Goal: Information Seeking & Learning: Learn about a topic

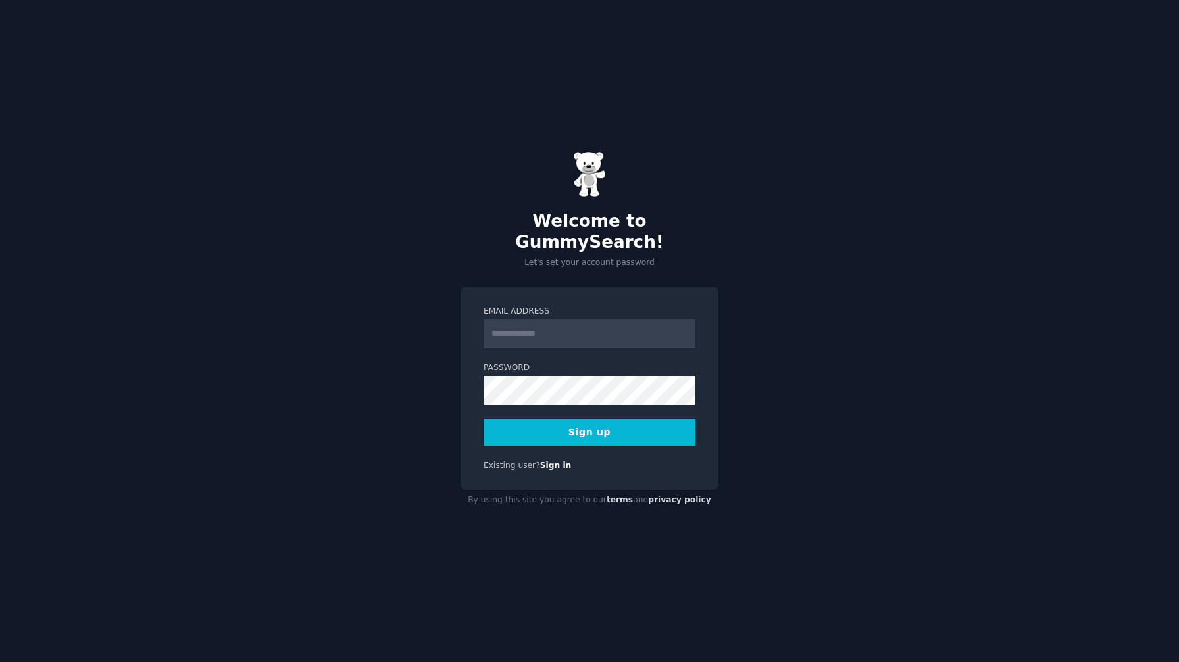
click at [506, 329] on input "Email Address" at bounding box center [589, 334] width 212 height 29
type input "**********"
click at [647, 442] on div "**********" at bounding box center [589, 388] width 258 height 203
click at [647, 431] on button "Sign up" at bounding box center [589, 433] width 212 height 28
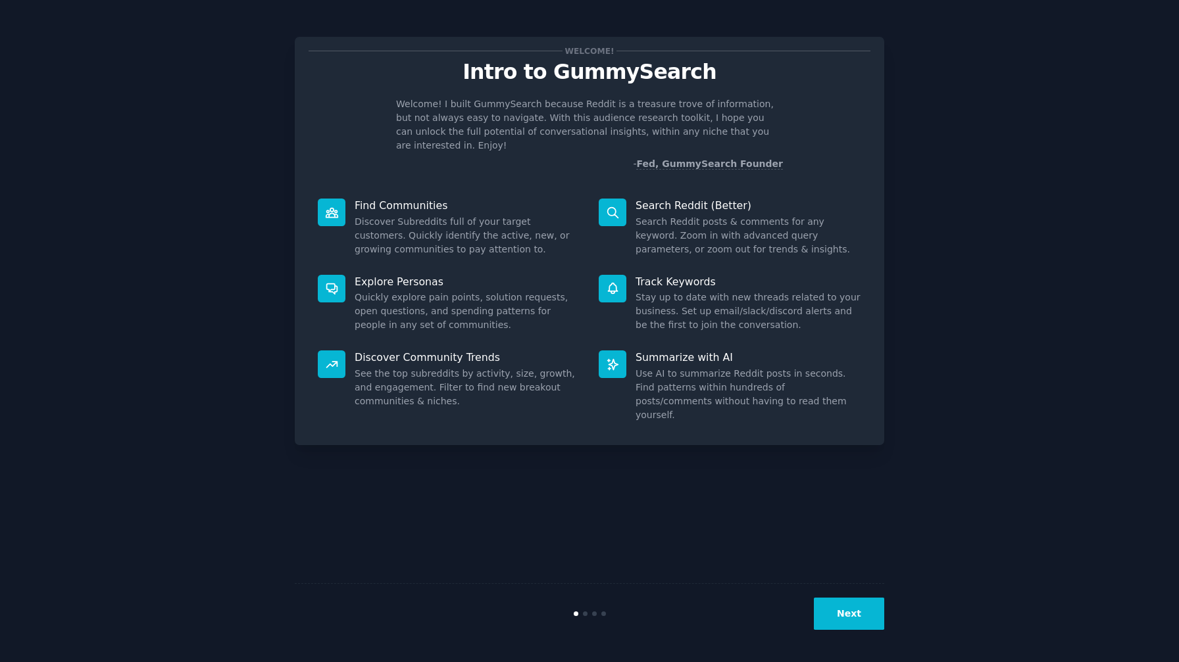
click at [848, 618] on button "Next" at bounding box center [849, 614] width 70 height 32
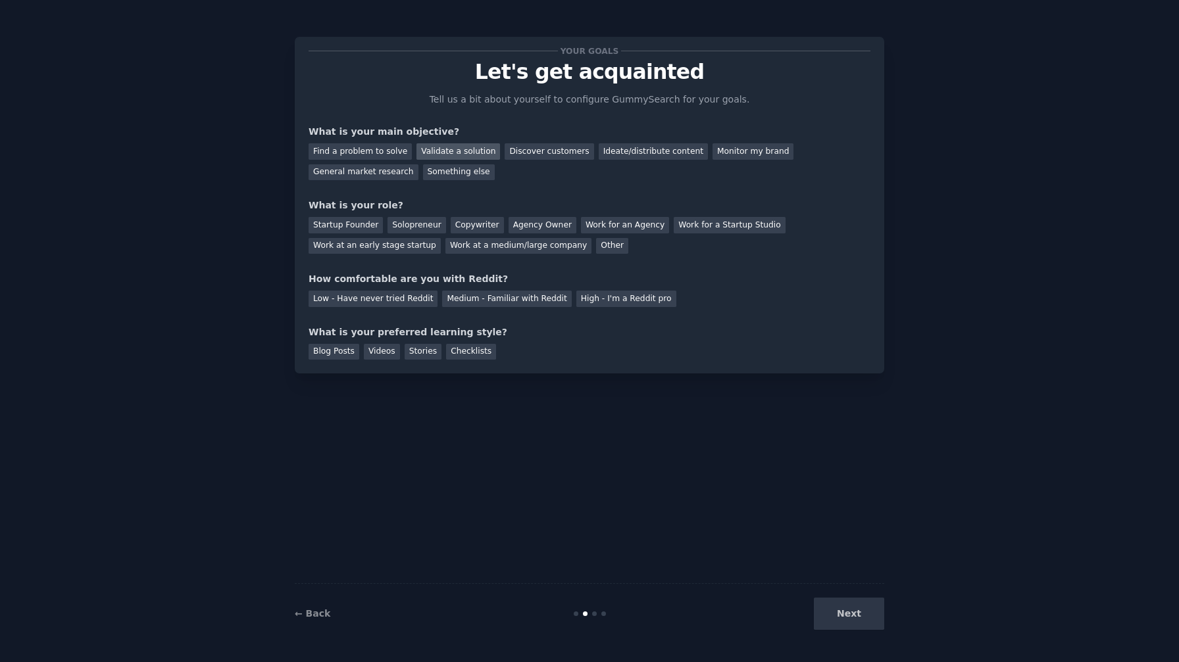
click at [452, 154] on div "Validate a solution" at bounding box center [458, 151] width 84 height 16
click at [373, 177] on div "General market research" at bounding box center [363, 172] width 110 height 16
click at [376, 137] on div "What is your main objective?" at bounding box center [589, 132] width 562 height 14
click at [396, 135] on div "What is your main objective?" at bounding box center [589, 132] width 562 height 14
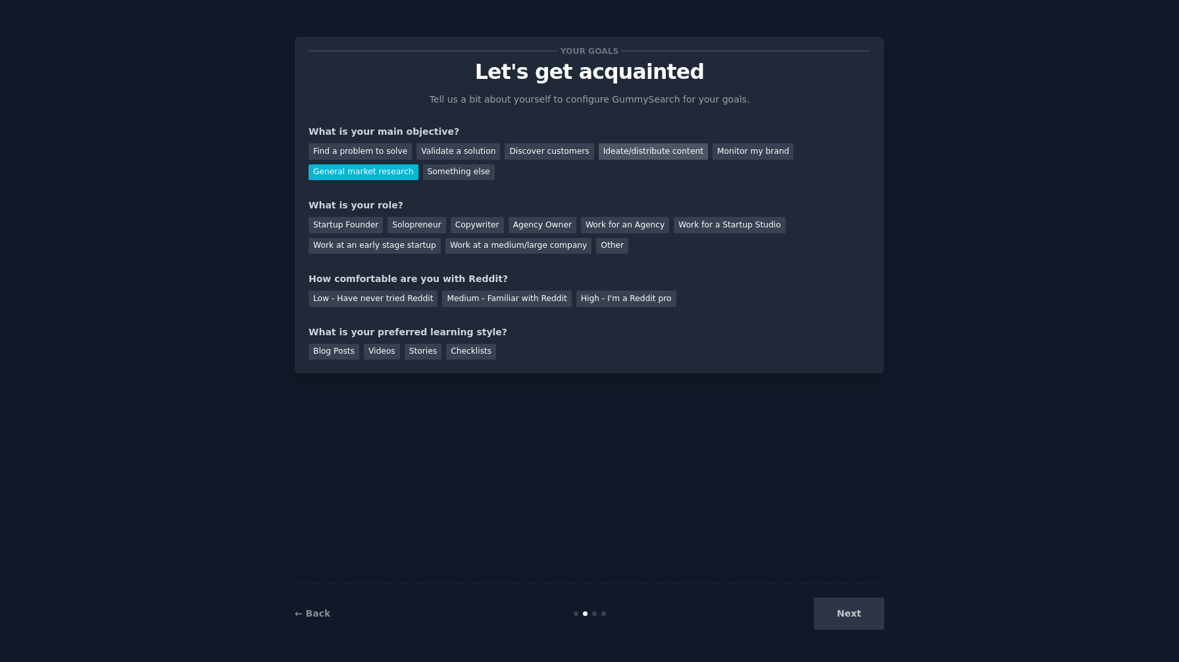
click at [627, 154] on div "Ideate/distribute content" at bounding box center [652, 151] width 109 height 16
click at [366, 173] on div "General market research" at bounding box center [363, 172] width 110 height 16
click at [337, 227] on div "Startup Founder" at bounding box center [345, 225] width 74 height 16
click at [352, 274] on div "How comfortable are you with Reddit?" at bounding box center [589, 279] width 562 height 14
click at [395, 297] on div "Low - Have never tried Reddit" at bounding box center [372, 299] width 129 height 16
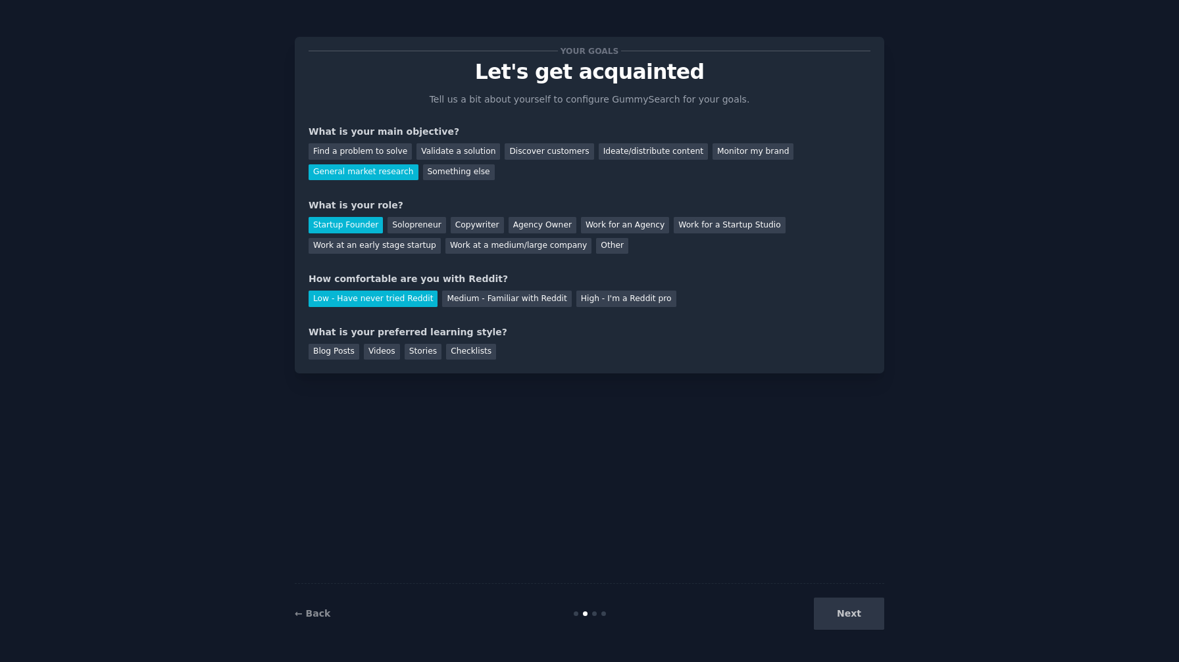
click at [374, 332] on div "What is your preferred learning style?" at bounding box center [589, 333] width 562 height 14
click at [333, 356] on div "Blog Posts" at bounding box center [333, 352] width 51 height 16
click at [373, 354] on div "Videos" at bounding box center [382, 352] width 36 height 16
click at [432, 352] on div "Stories" at bounding box center [422, 352] width 37 height 16
click at [452, 352] on div "Checklists" at bounding box center [471, 352] width 50 height 16
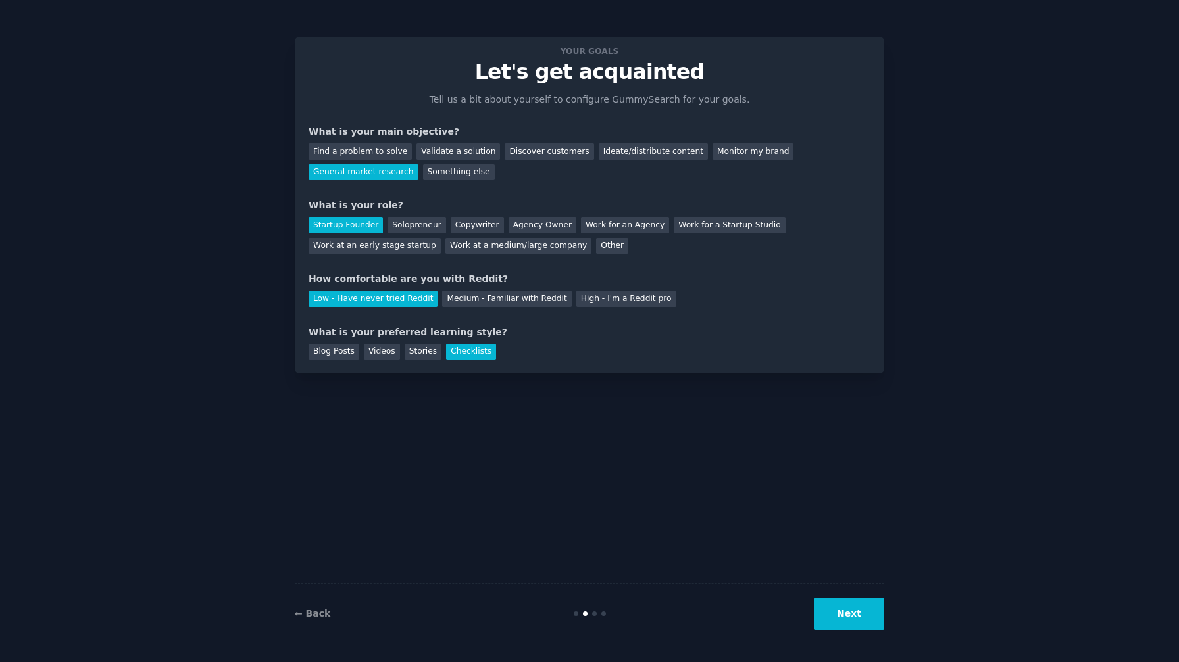
click at [842, 616] on button "Next" at bounding box center [849, 614] width 70 height 32
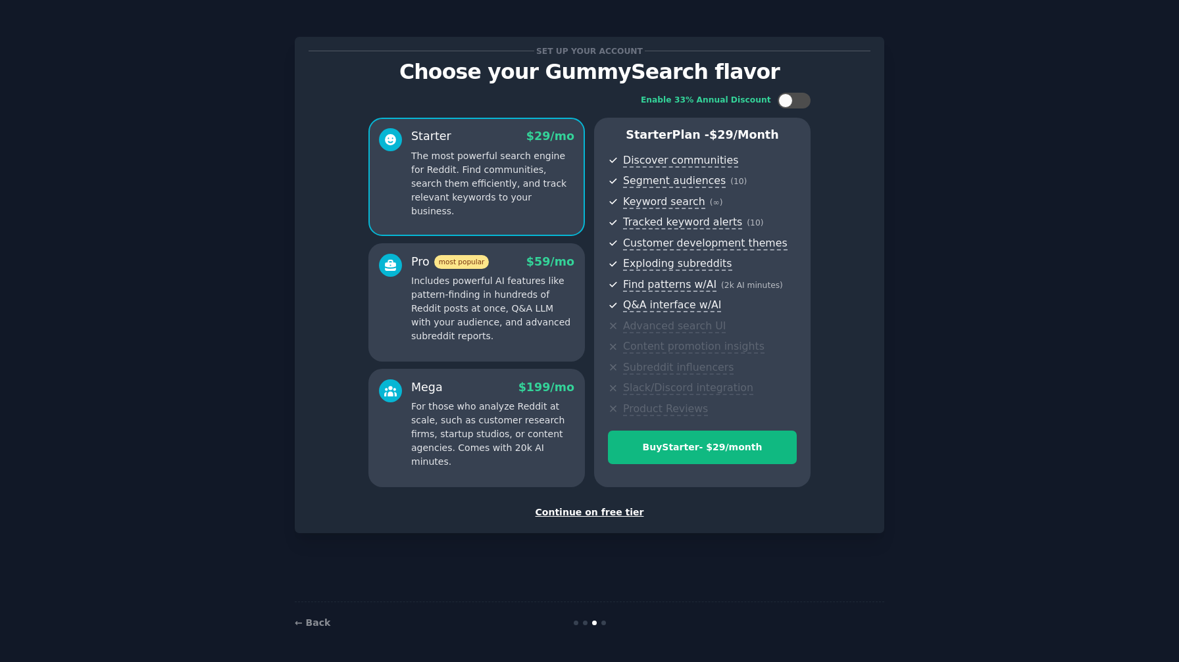
click at [608, 516] on div "Continue on free tier" at bounding box center [589, 513] width 562 height 14
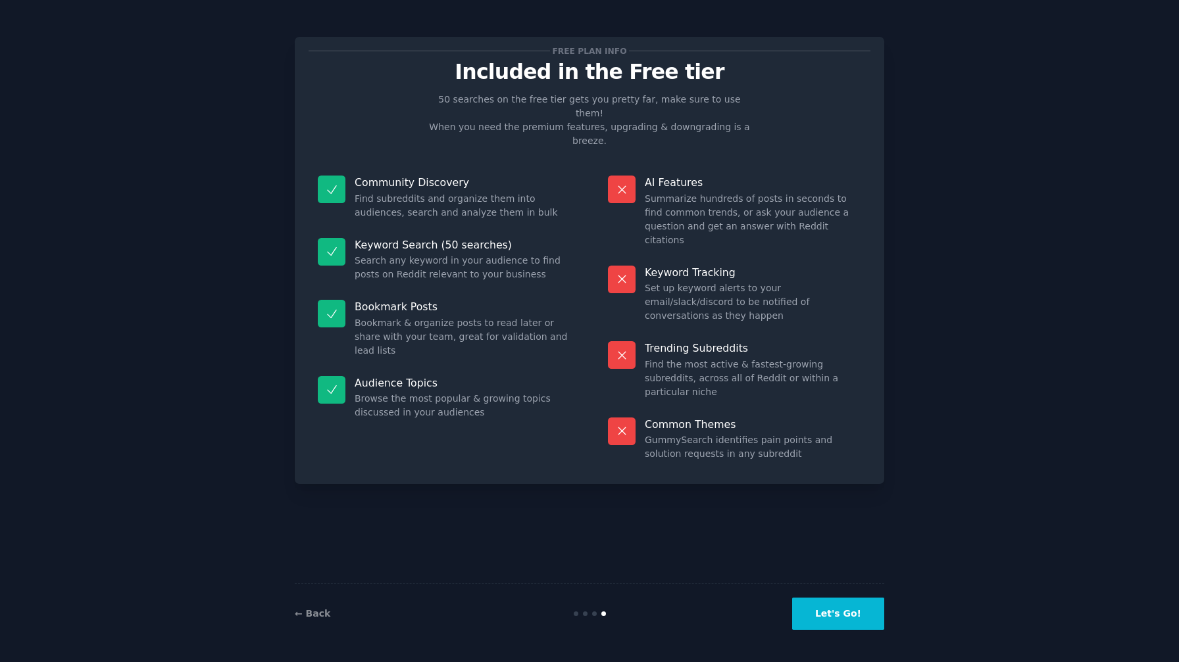
click at [829, 627] on button "Let's Go!" at bounding box center [838, 614] width 92 height 32
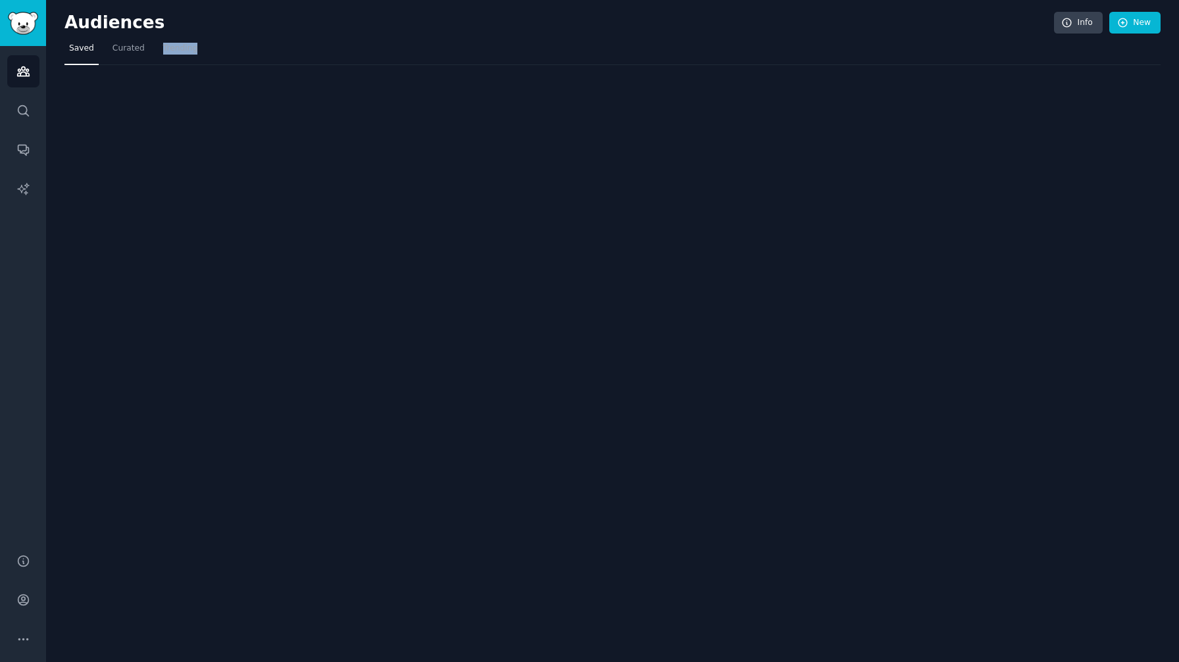
click at [829, 627] on div "Audiences Info New Saved Curated Trending" at bounding box center [612, 331] width 1133 height 662
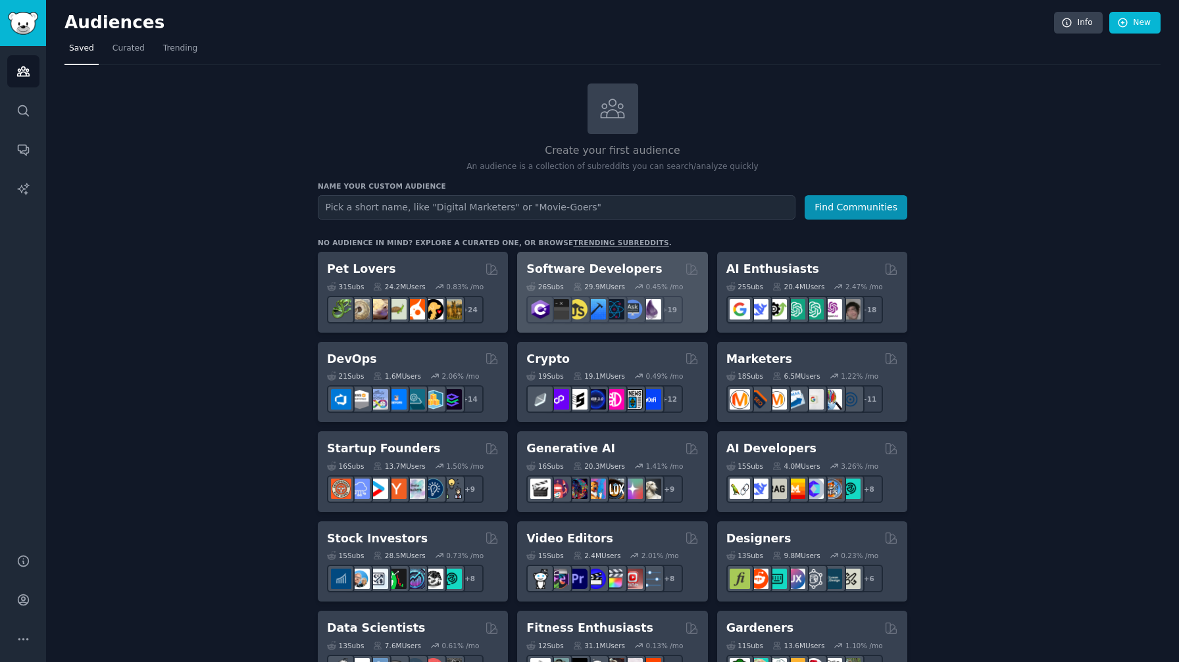
click at [669, 271] on div "Software Developers" at bounding box center [612, 269] width 172 height 16
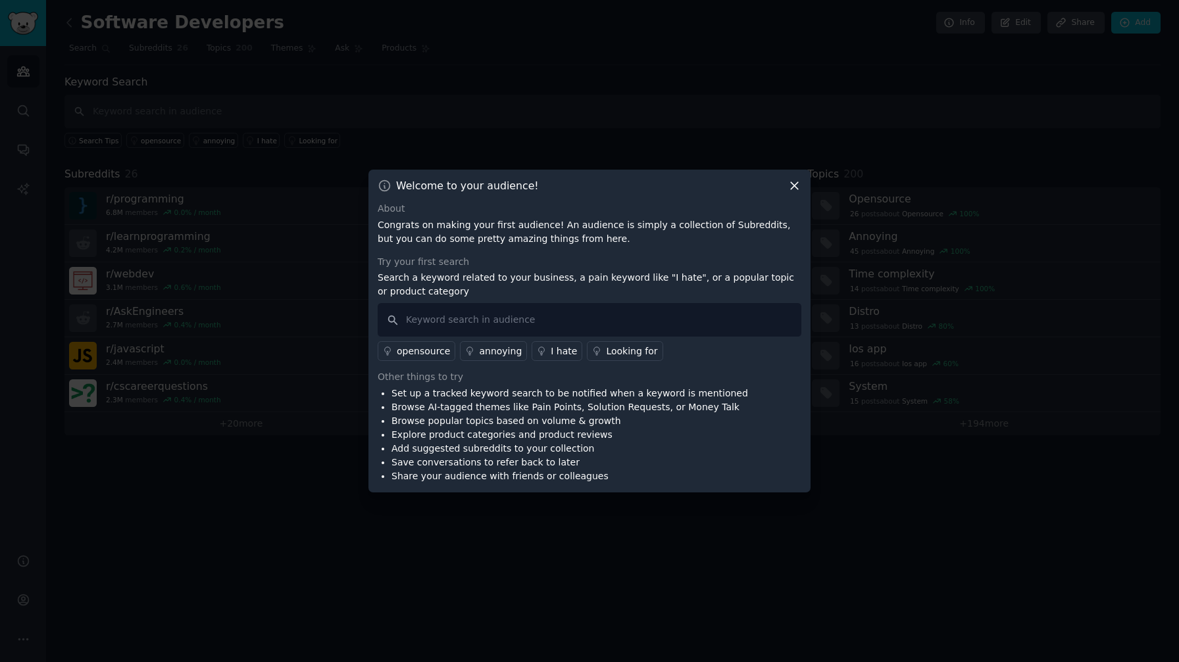
click at [792, 191] on icon at bounding box center [794, 186] width 14 height 14
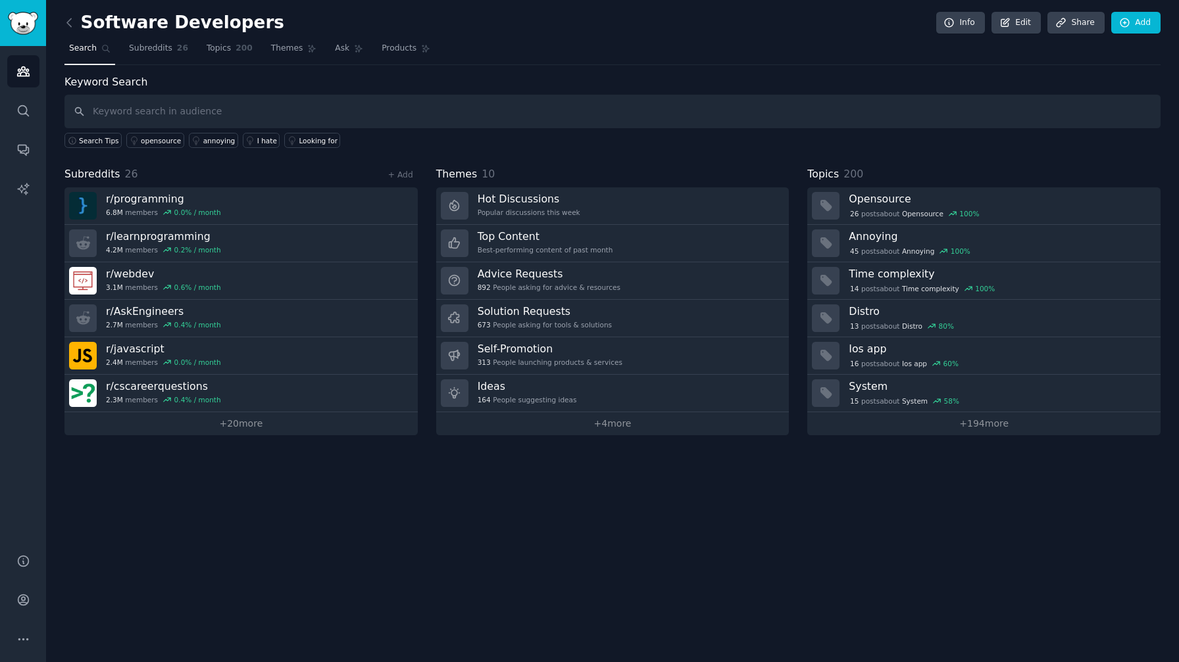
drag, startPoint x: 290, startPoint y: 207, endPoint x: 435, endPoint y: 5, distance: 248.8
click at [132, 27] on h2 "Software Developers" at bounding box center [174, 22] width 220 height 21
click at [63, 17] on div "Software Developers Info Edit Share Add Search Subreddits 26 Topics 200 Themes …" at bounding box center [612, 331] width 1133 height 662
click at [25, 122] on link "Search" at bounding box center [23, 111] width 32 height 32
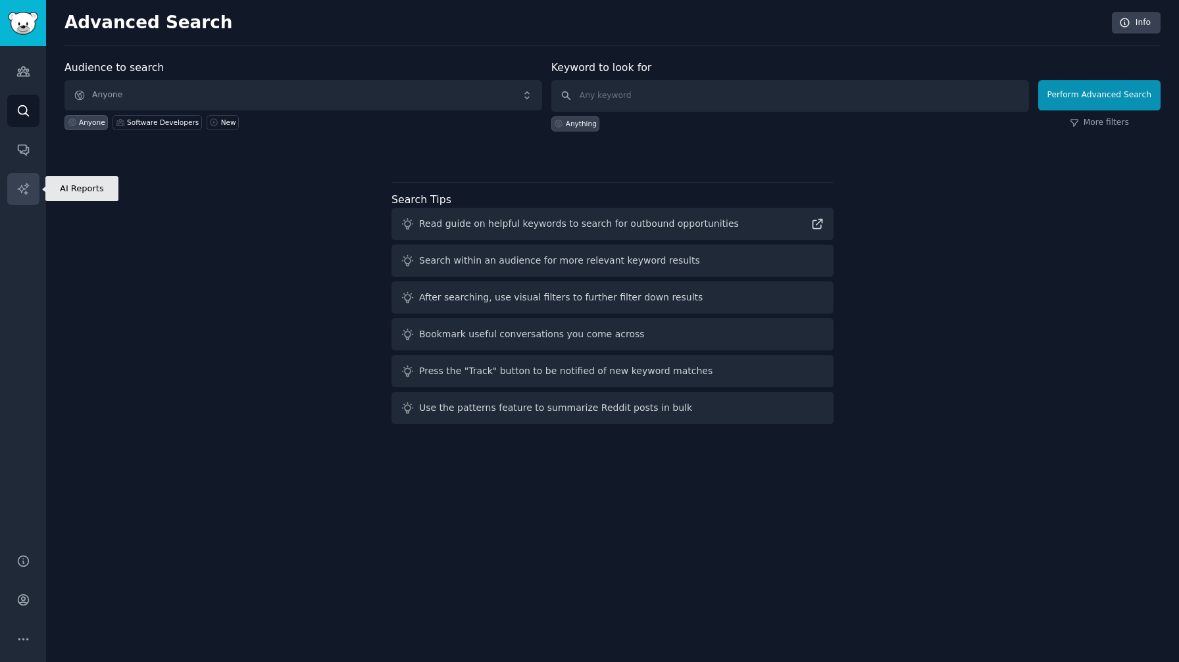
click at [26, 187] on icon "Sidebar" at bounding box center [22, 188] width 11 height 11
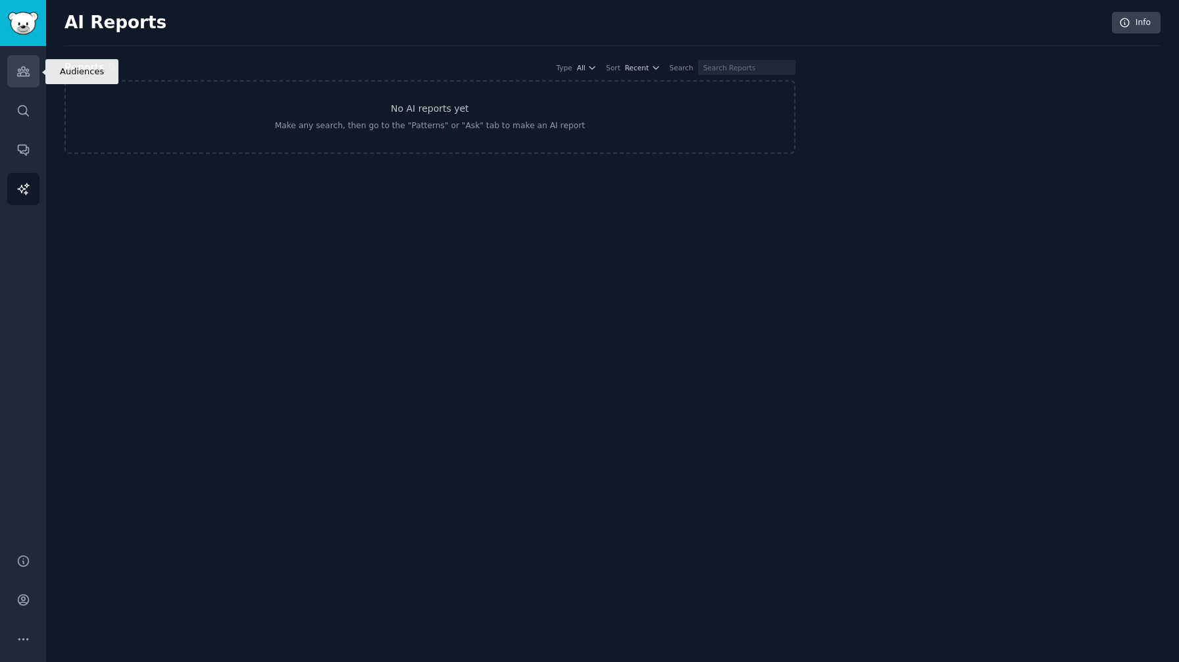
click at [18, 85] on link "Audiences" at bounding box center [23, 71] width 32 height 32
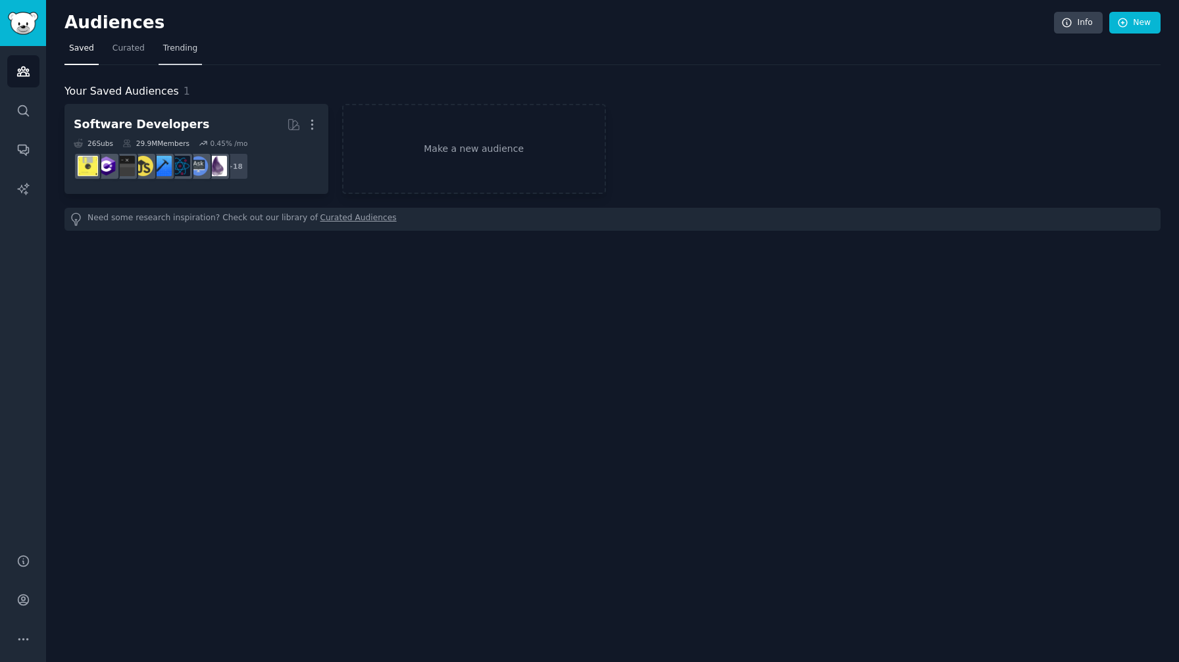
click at [166, 51] on span "Trending" at bounding box center [180, 49] width 34 height 12
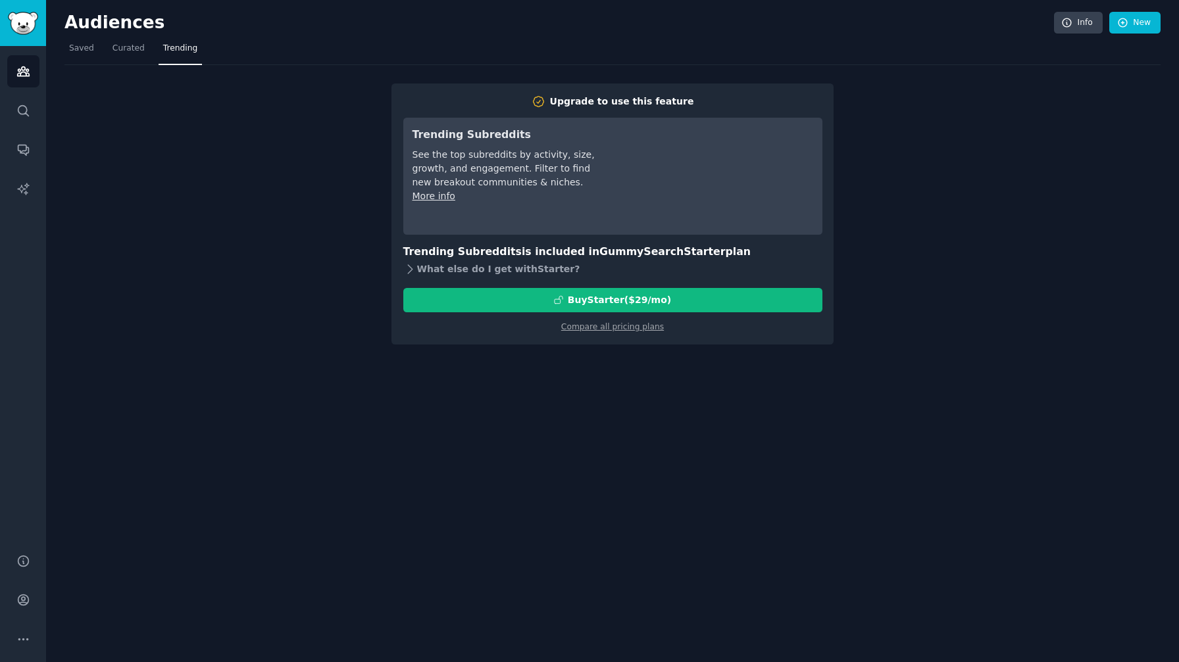
click at [415, 272] on icon at bounding box center [410, 269] width 14 height 14
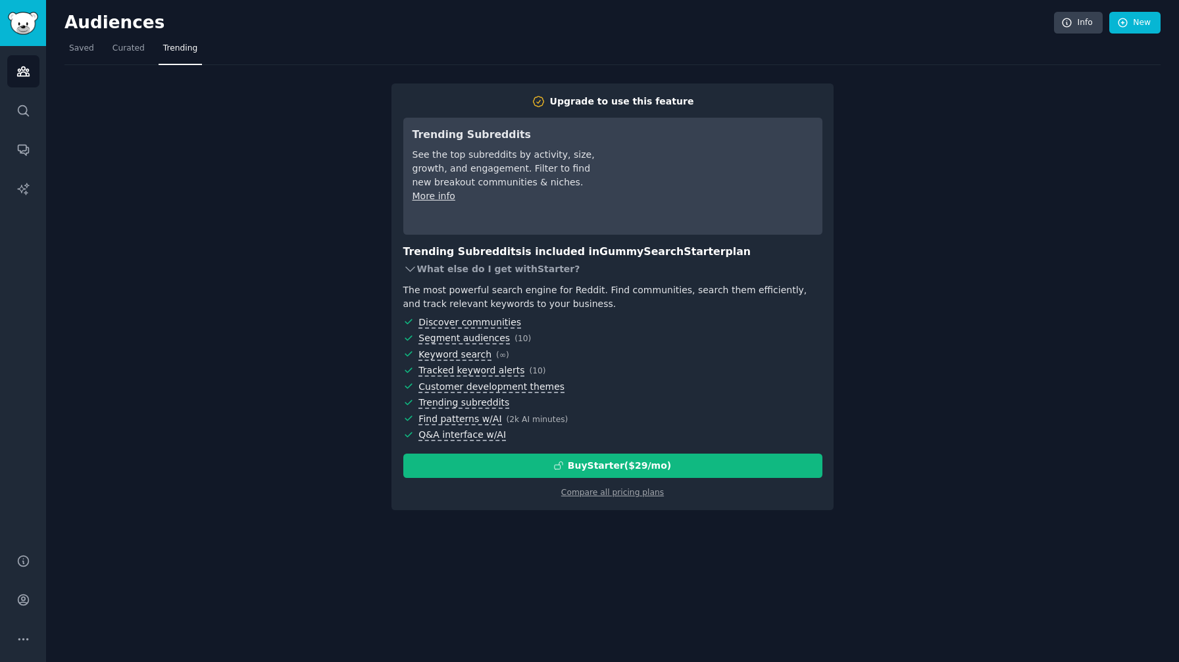
click at [415, 272] on icon at bounding box center [410, 269] width 14 height 14
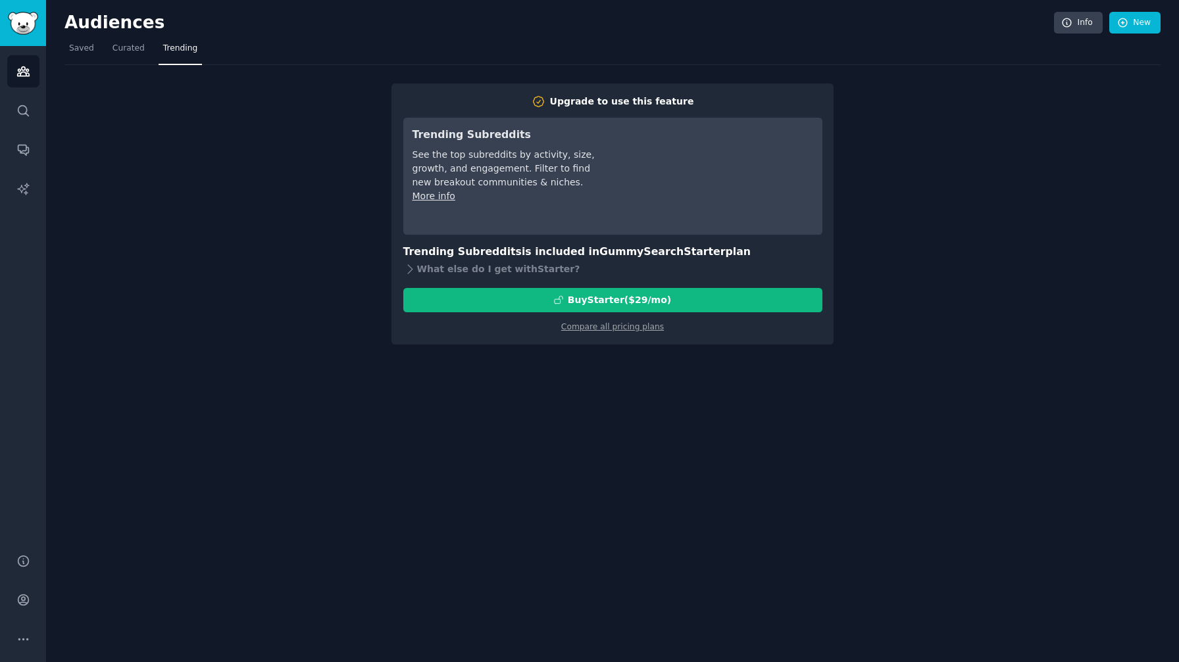
click at [453, 390] on div "Audiences Info New Saved Curated Trending Upgrade to use this feature Trending …" at bounding box center [612, 331] width 1133 height 662
click at [629, 327] on link "Compare all pricing plans" at bounding box center [612, 326] width 103 height 9
